Goal: Task Accomplishment & Management: Manage account settings

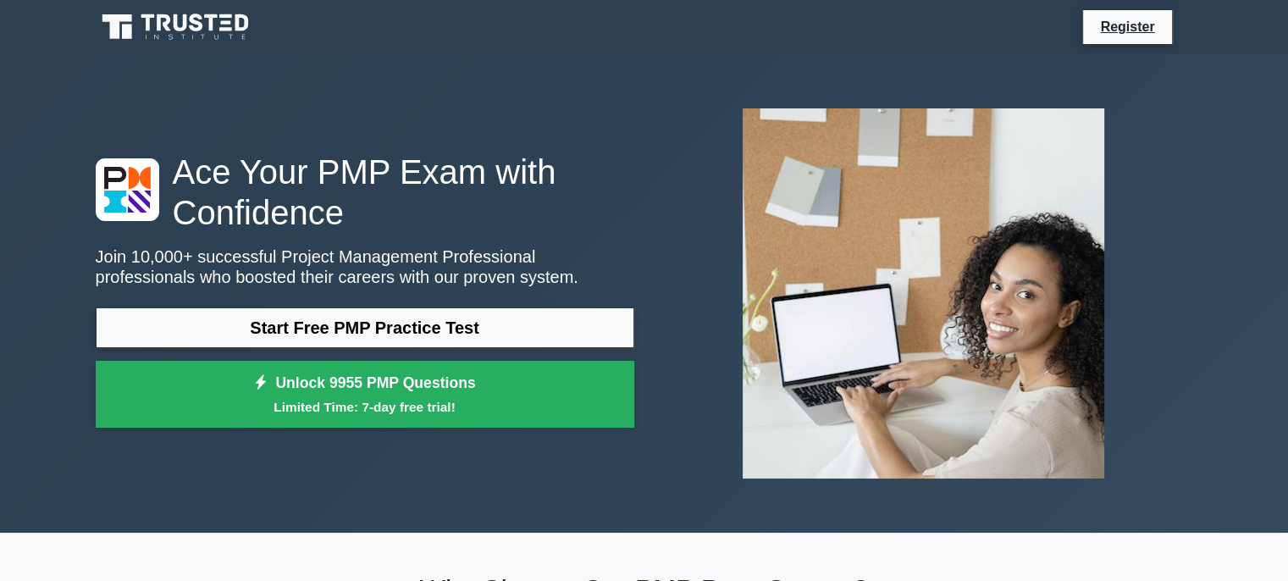
click at [336, 333] on link "Start Free PMP Practice Test" at bounding box center [365, 327] width 539 height 41
click at [1121, 26] on link "Register" at bounding box center [1127, 26] width 75 height 21
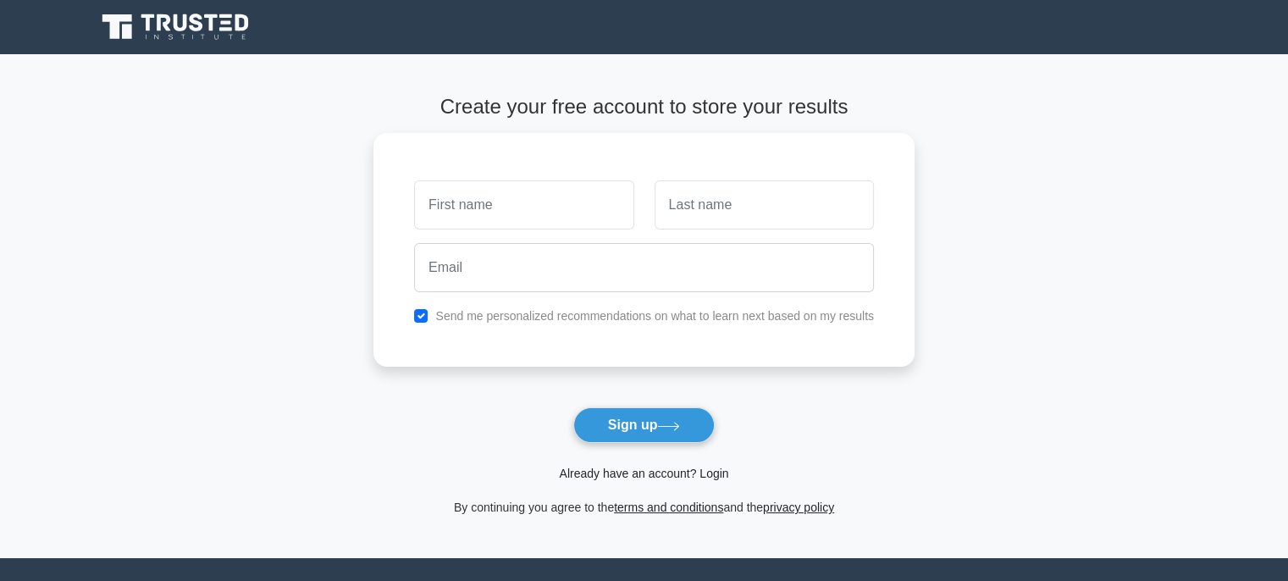
click at [662, 473] on link "Already have an account? Login" at bounding box center [643, 474] width 169 height 14
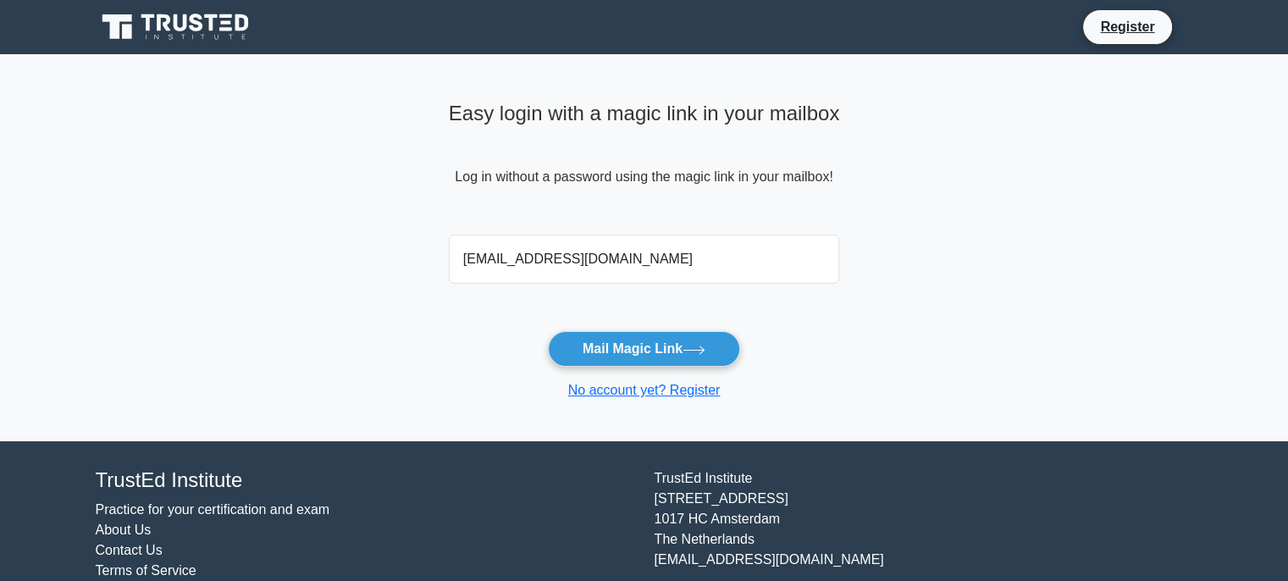
type input "[EMAIL_ADDRESS][DOMAIN_NAME]"
